Goal: Navigation & Orientation: Find specific page/section

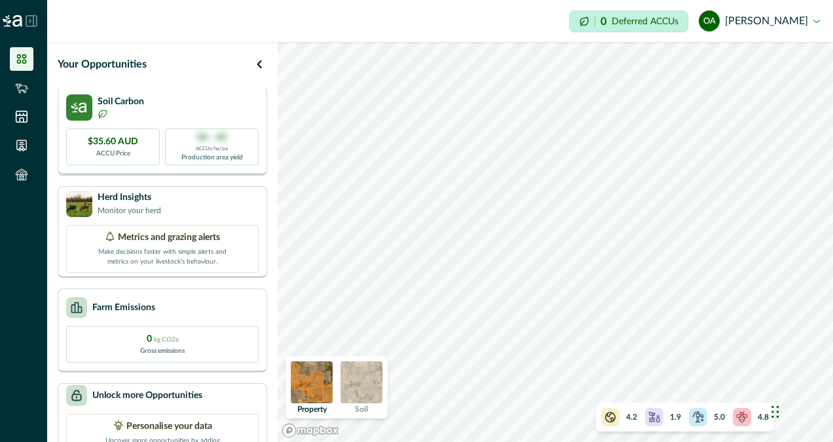
click at [178, 142] on div "Your Opportunities Soil Carbon $35.60 AUD ACCU Price 00 - 00 ACCUs/ha/pa Produc…" at bounding box center [440, 242] width 786 height 400
click at [28, 118] on li at bounding box center [22, 117] width 24 height 24
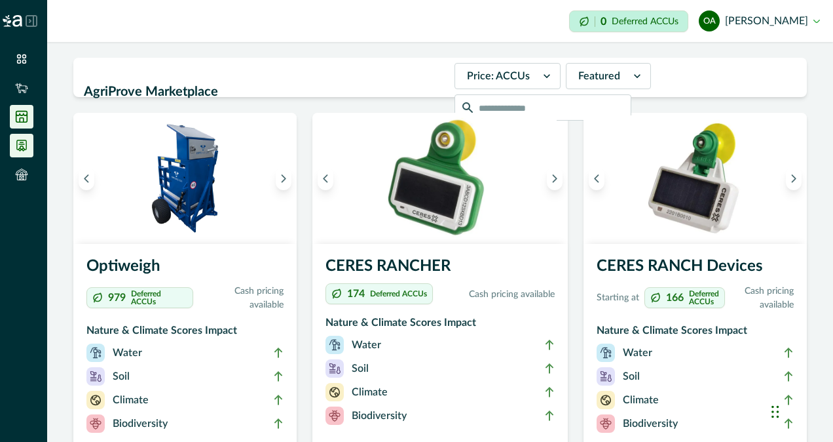
click at [23, 143] on icon at bounding box center [21, 145] width 13 height 13
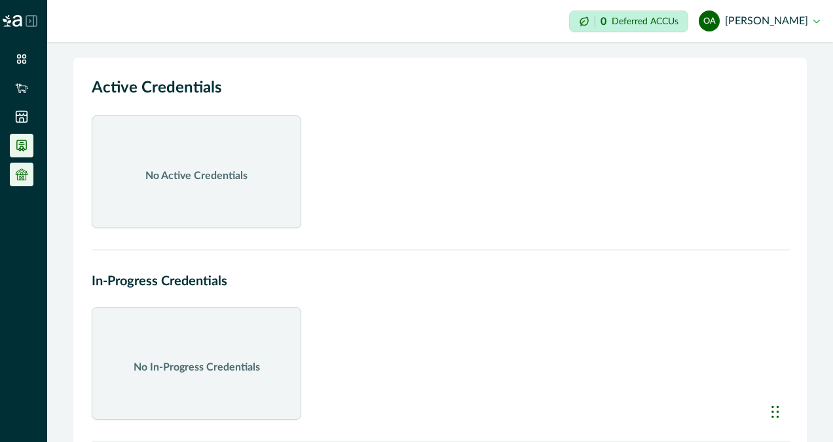
click at [23, 175] on icon at bounding box center [21, 174] width 13 height 13
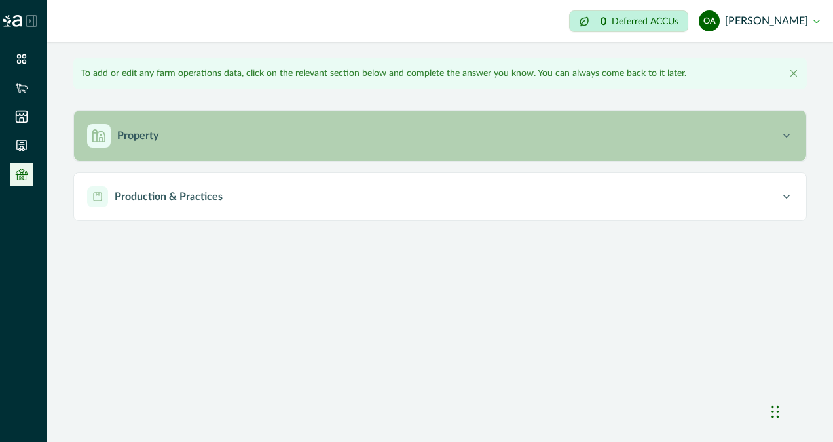
click at [123, 144] on div "Property" at bounding box center [433, 136] width 693 height 24
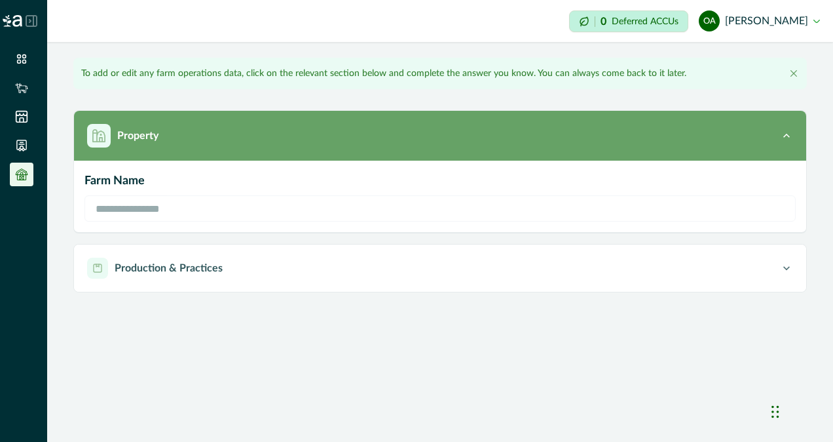
type input "********"
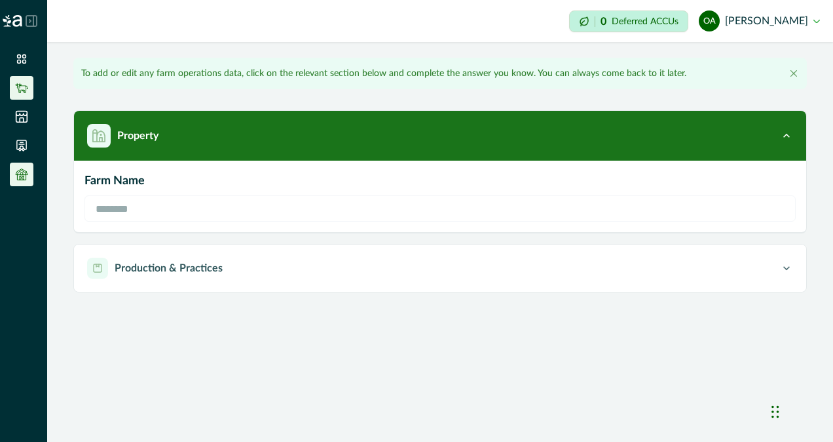
click at [26, 88] on icon at bounding box center [21, 87] width 13 height 13
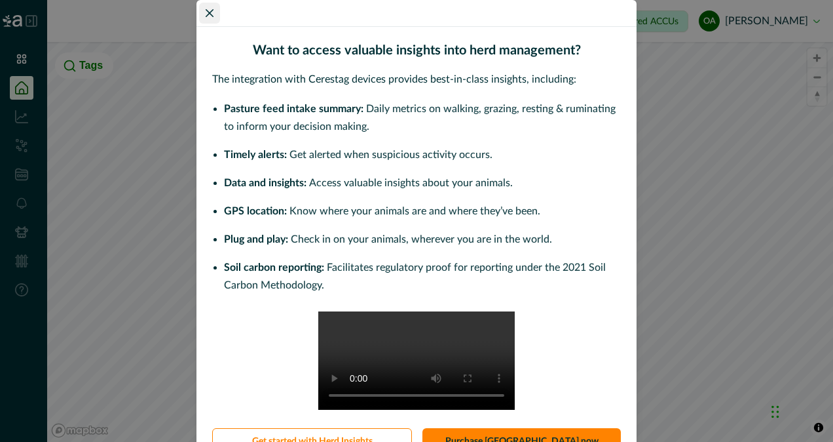
click at [204, 17] on button "Close" at bounding box center [209, 13] width 21 height 21
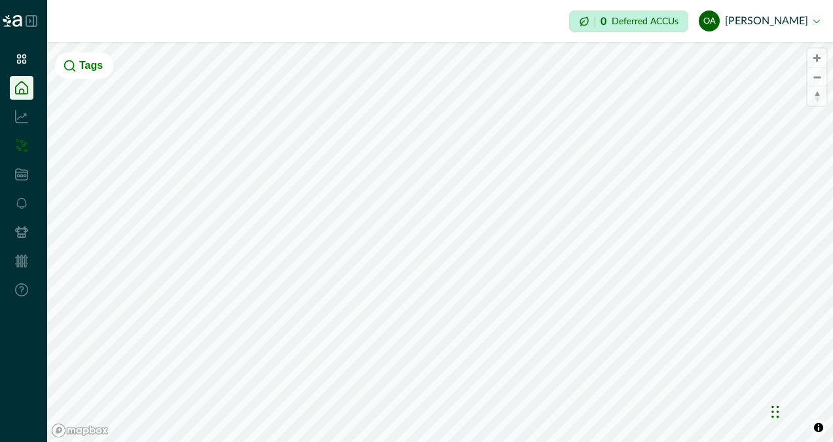
click at [18, 148] on icon at bounding box center [17, 146] width 3 height 3
click at [24, 180] on icon at bounding box center [21, 174] width 13 height 13
click at [26, 60] on icon at bounding box center [21, 58] width 13 height 13
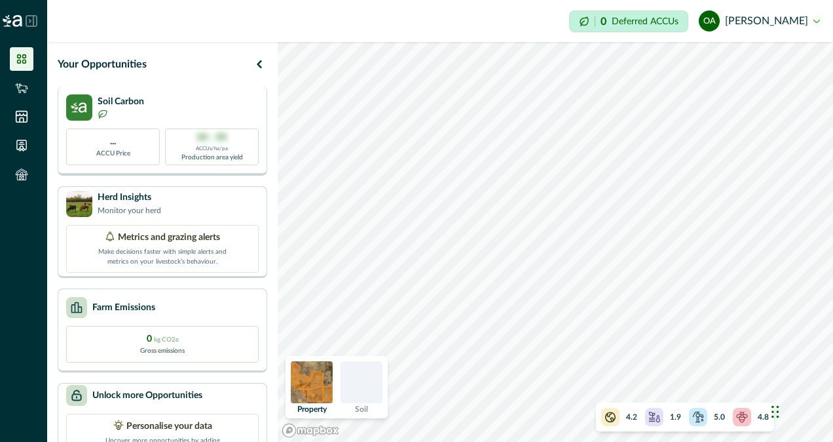
click at [110, 100] on p "Soil Carbon" at bounding box center [121, 102] width 47 height 14
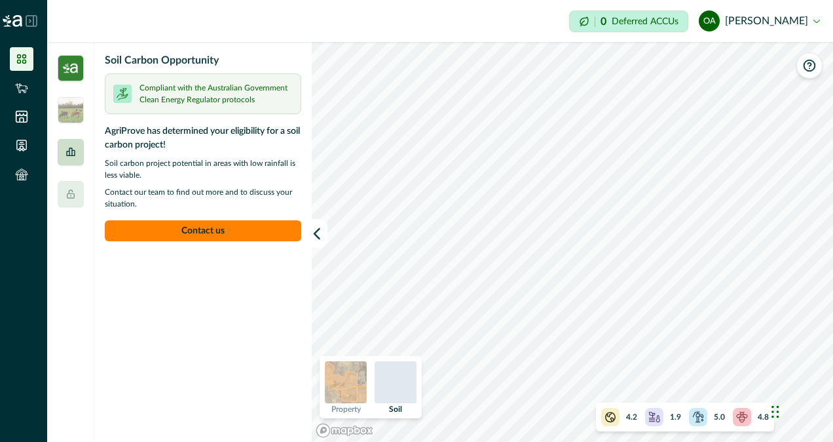
click at [69, 159] on div at bounding box center [71, 152] width 26 height 26
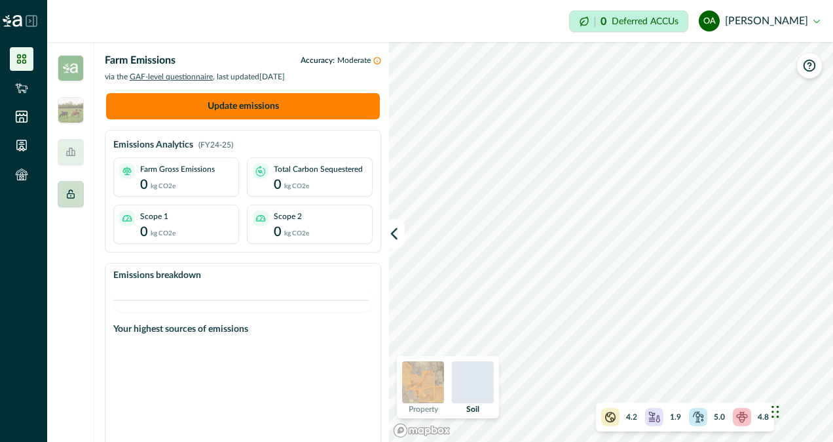
click at [60, 200] on div at bounding box center [71, 194] width 26 height 26
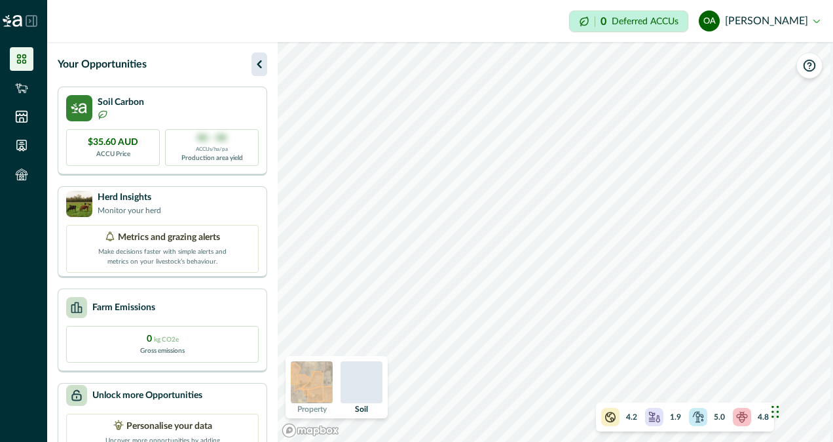
click at [258, 67] on icon "button" at bounding box center [260, 64] width 16 height 16
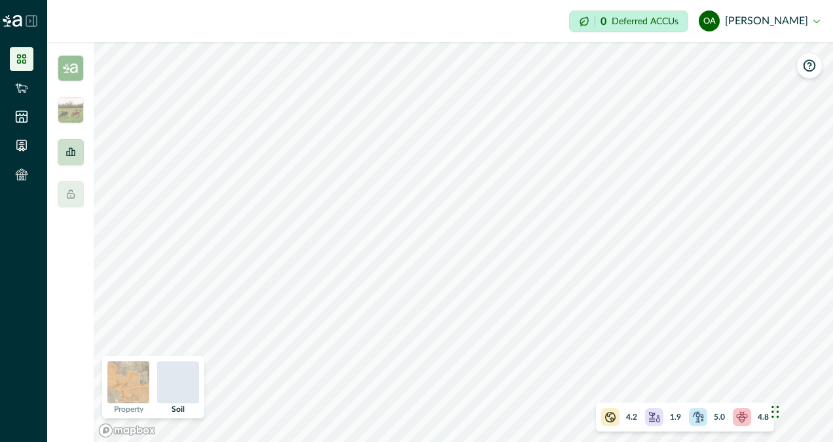
click at [63, 150] on div at bounding box center [71, 152] width 26 height 26
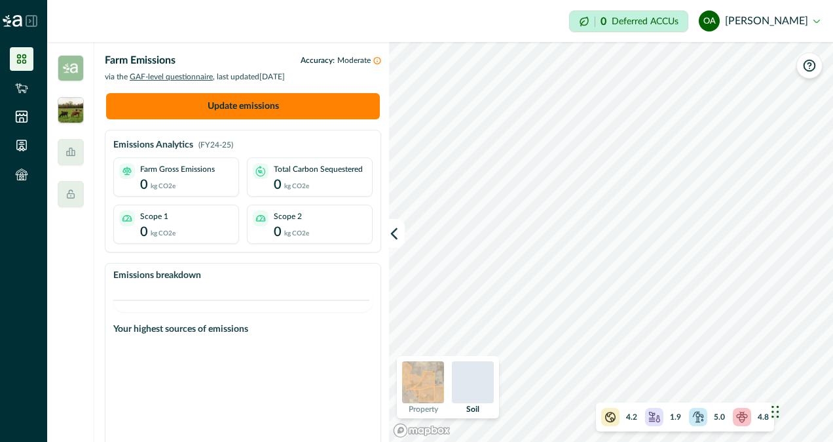
click at [67, 113] on img at bounding box center [71, 110] width 26 height 26
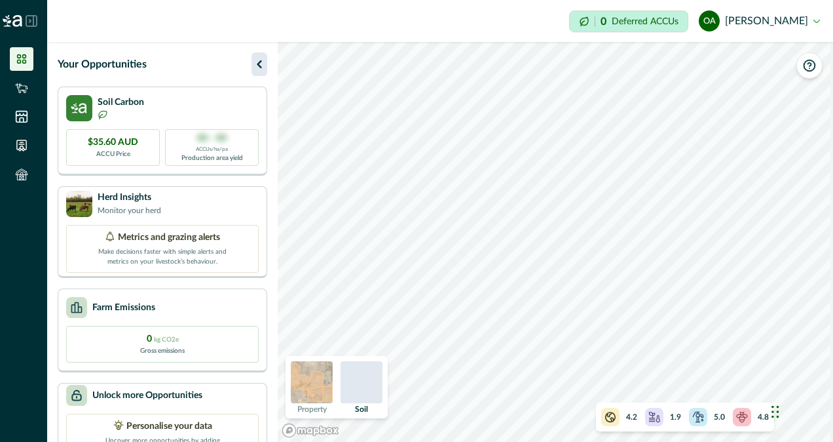
click at [259, 63] on icon "button" at bounding box center [259, 64] width 5 height 8
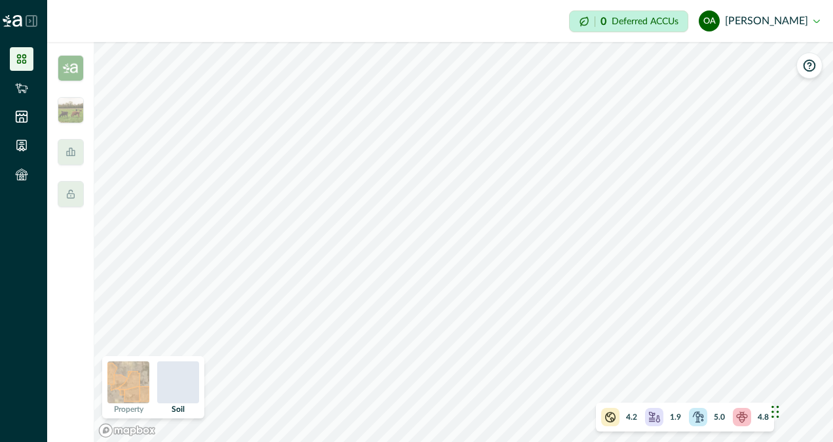
click at [178, 392] on div at bounding box center [178, 382] width 42 height 42
click at [134, 394] on img at bounding box center [128, 382] width 42 height 42
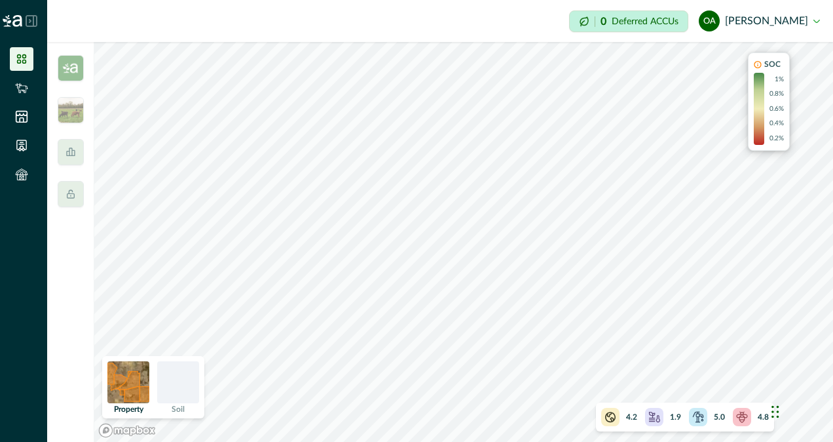
click at [191, 392] on div at bounding box center [178, 382] width 42 height 42
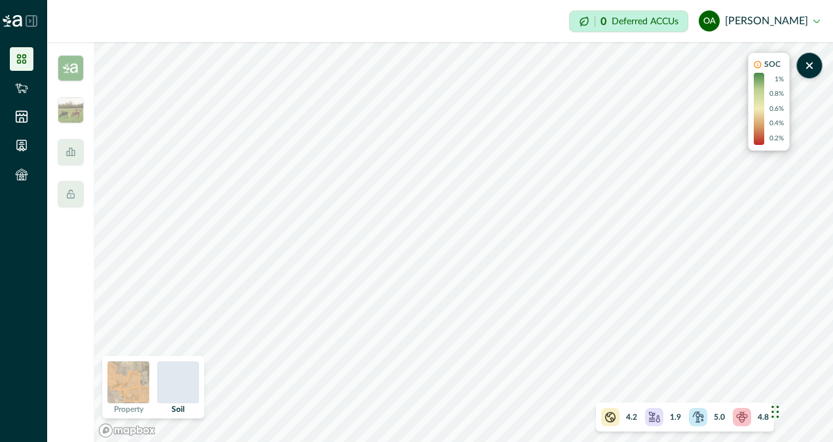
click at [757, 64] on icon at bounding box center [758, 64] width 8 height 9
click at [780, 415] on div "Chat Widget" at bounding box center [801, 410] width 66 height 63
click at [774, 411] on div "Chat Widget" at bounding box center [801, 410] width 66 height 63
